Goal: Information Seeking & Learning: Compare options

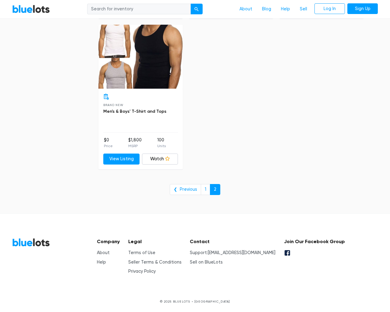
scroll to position [947, 0]
type input "the"
type input "e"
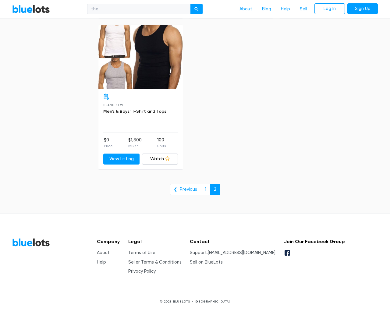
checkbox New"] "false"
type input "e"
checkbox Pulls"] "false"
checkbox input "false"
checkbox Accessories"] "false"
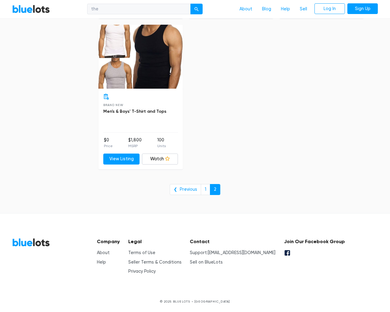
checkbox input "false"
checkbox Garden"] "false"
checkbox Merchandise"] "false"
checkbox Beauty"] "false"
checkbox Goods"] "false"
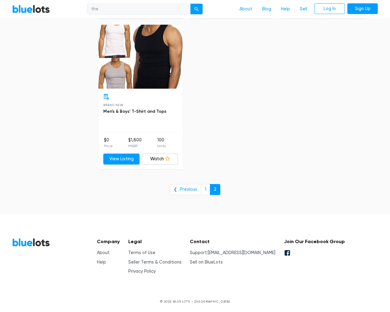
checkbox Baby"] "false"
checkbox input "false"
type input "e"
select select "10000"
select select "50000"
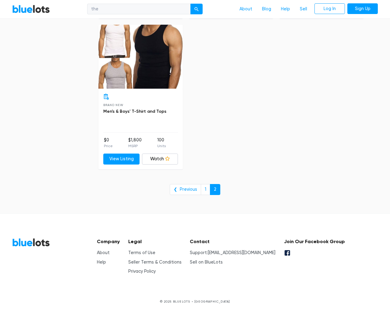
select select "50000"
select select "highest_price"
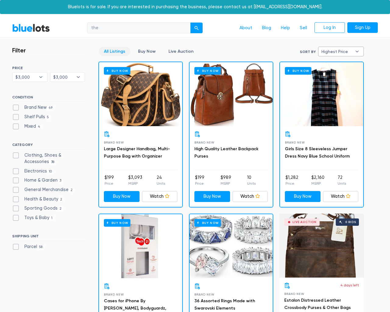
select select "300000"
select select "highest_price"
